Goal: Information Seeking & Learning: Learn about a topic

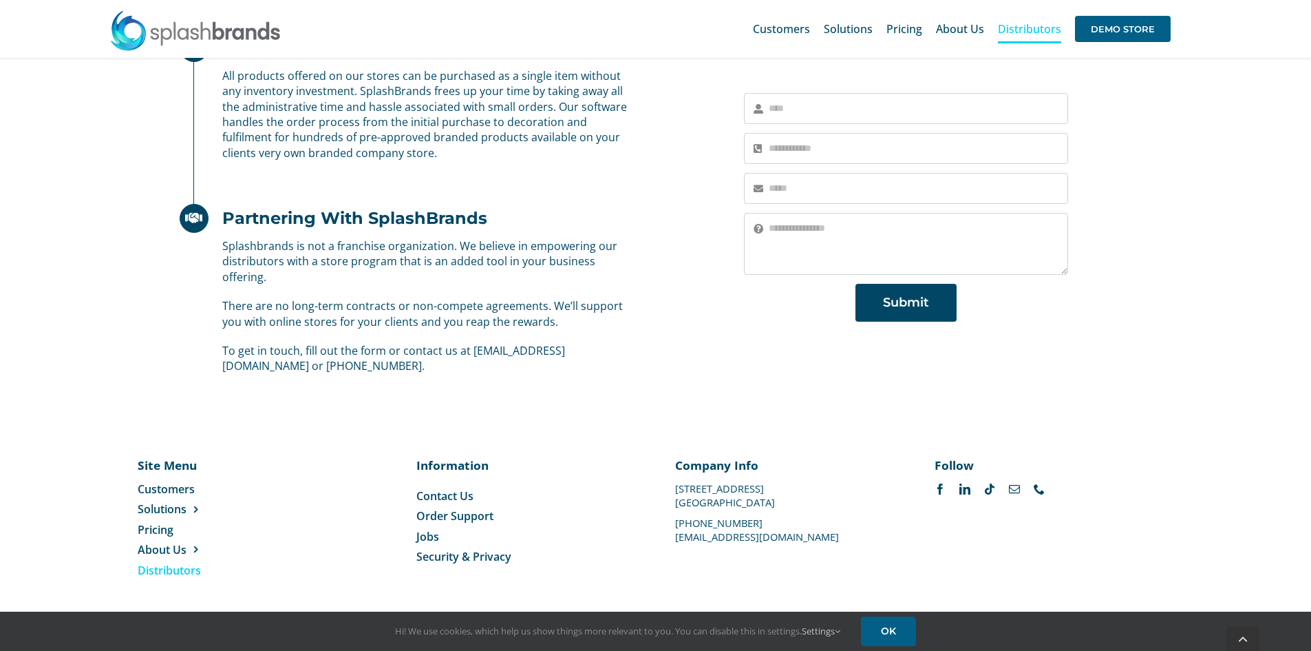
scroll to position [830, 0]
click at [908, 32] on span "Pricing" at bounding box center [905, 28] width 36 height 11
